Goal: Register for event/course

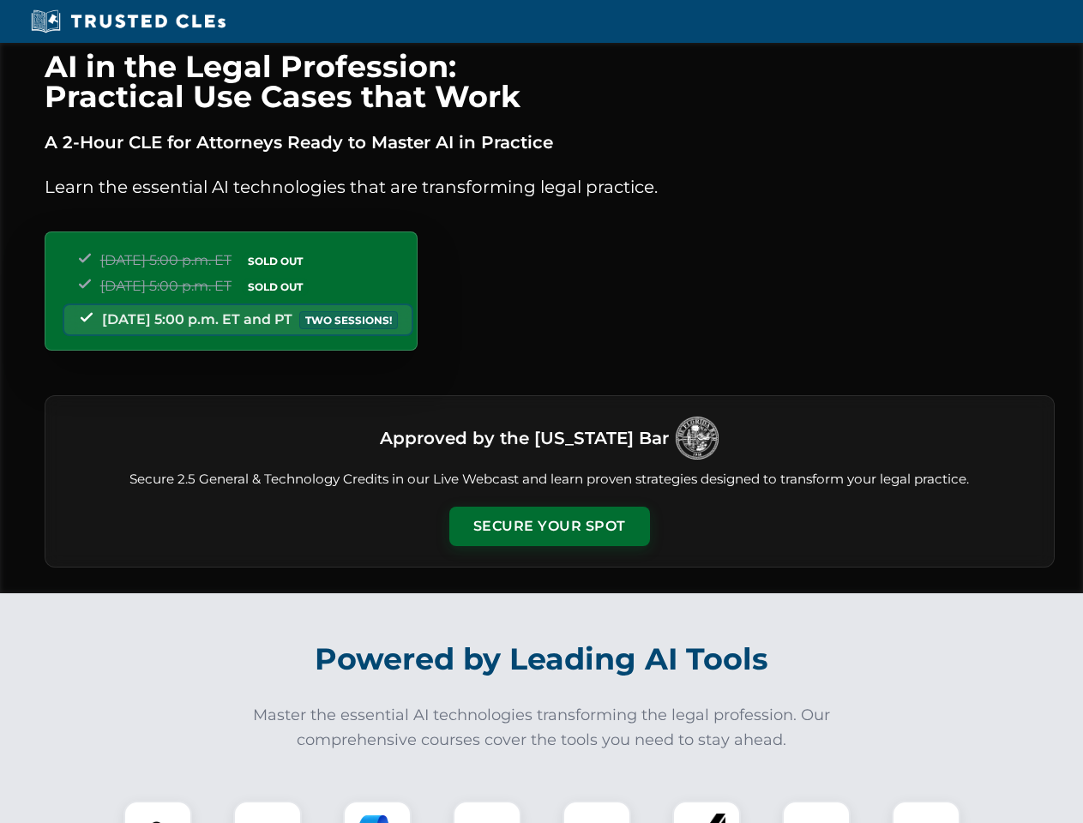
click at [549, 526] on button "Secure Your Spot" at bounding box center [549, 526] width 201 height 39
click at [158, 812] on img at bounding box center [158, 835] width 50 height 50
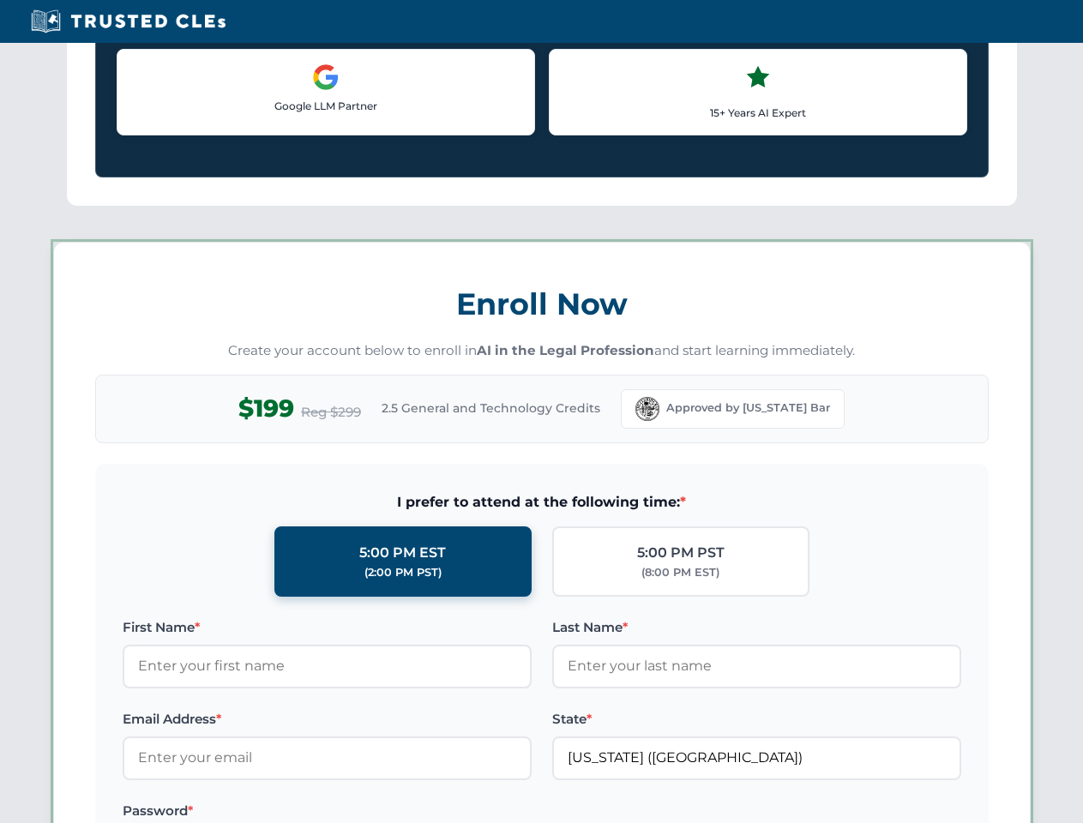
click at [377, 812] on div "AI in the Legal Profession: Practical Use Cases that Work A 2-Hour CLE for Atto…" at bounding box center [541, 803] width 1083 height 4010
